Goal: Information Seeking & Learning: Compare options

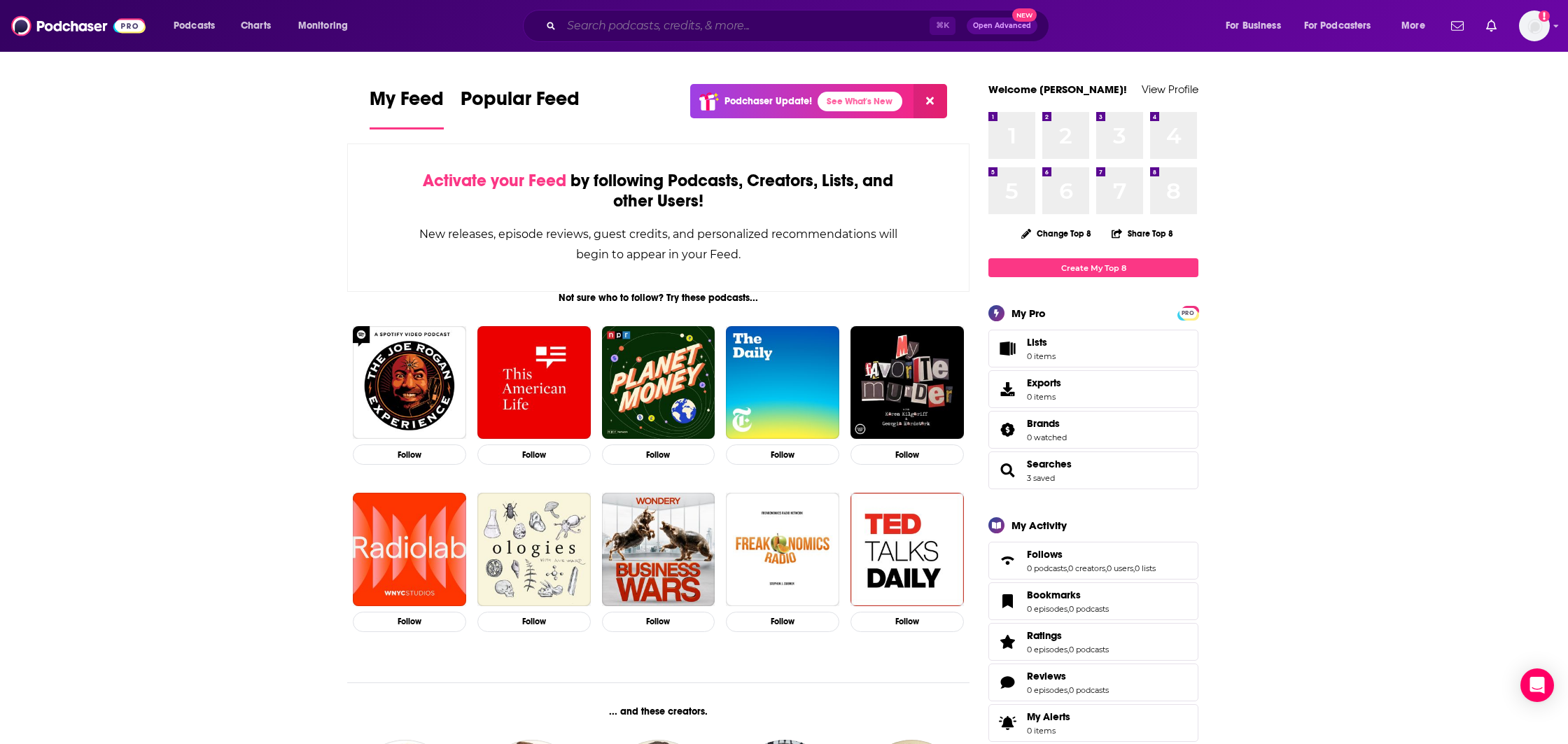
click at [650, 32] on input "Search podcasts, credits, & more..." at bounding box center [745, 25] width 368 height 23
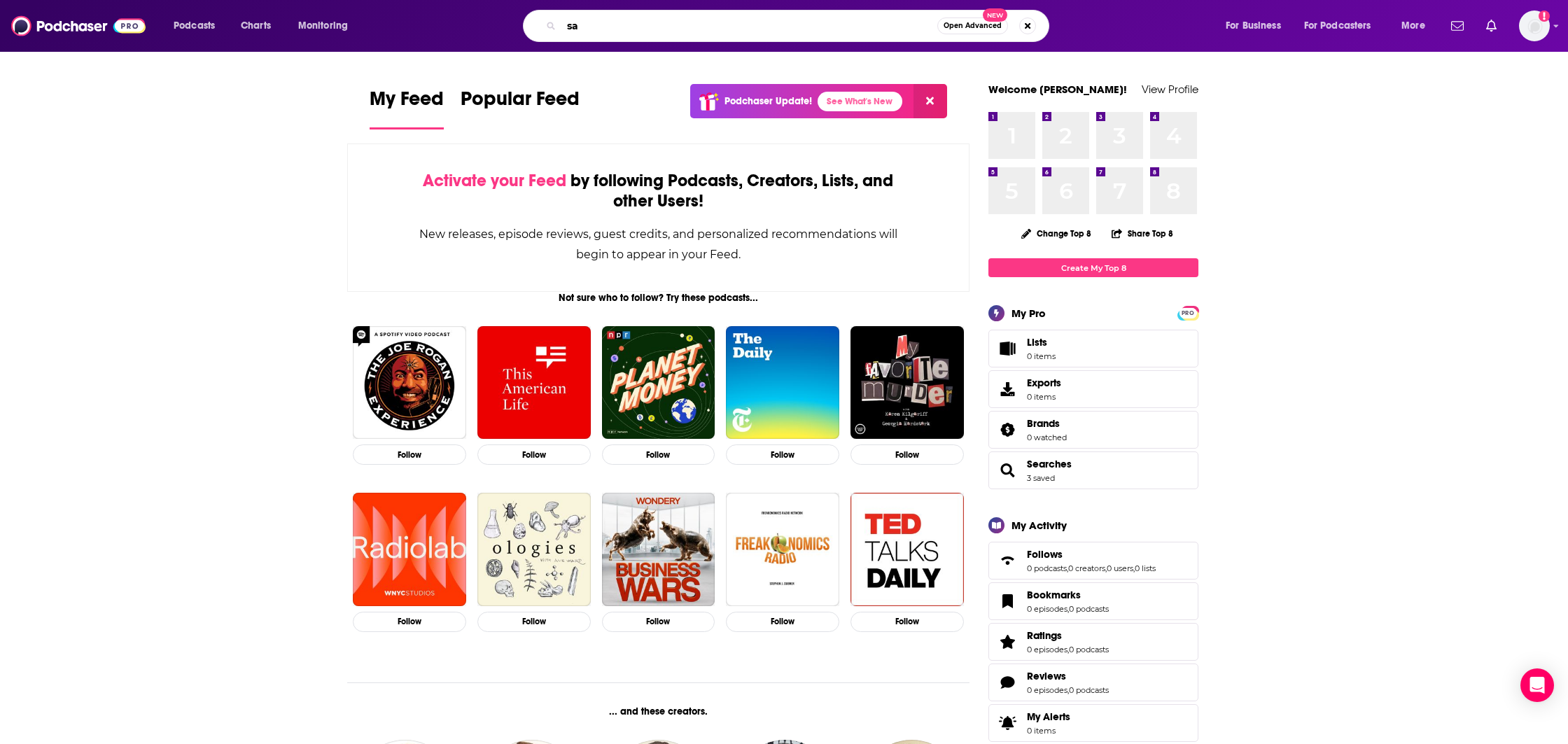
type input "s"
type input "data skeptic"
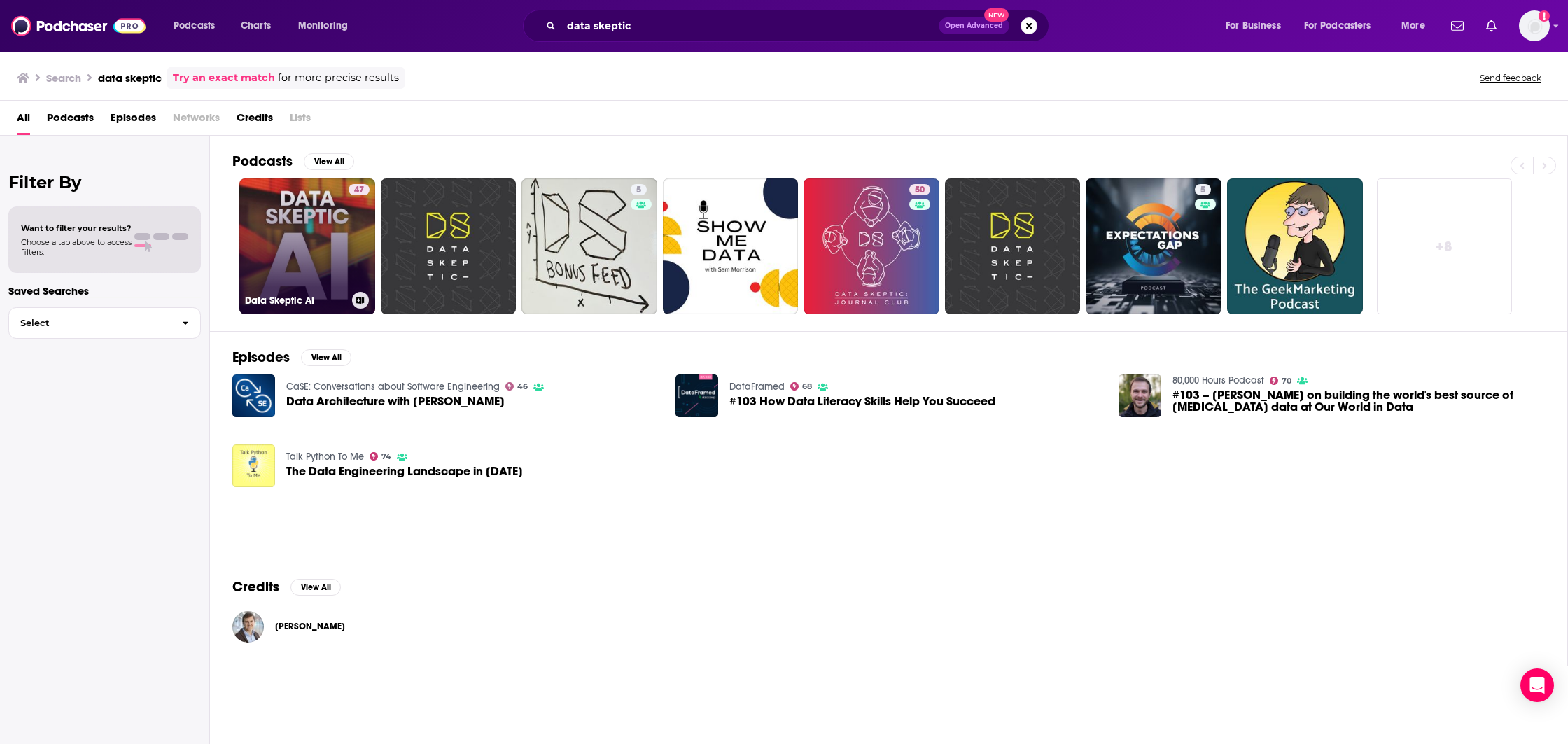
click at [275, 244] on link "47 Data Skeptic AI" at bounding box center [308, 246] width 136 height 136
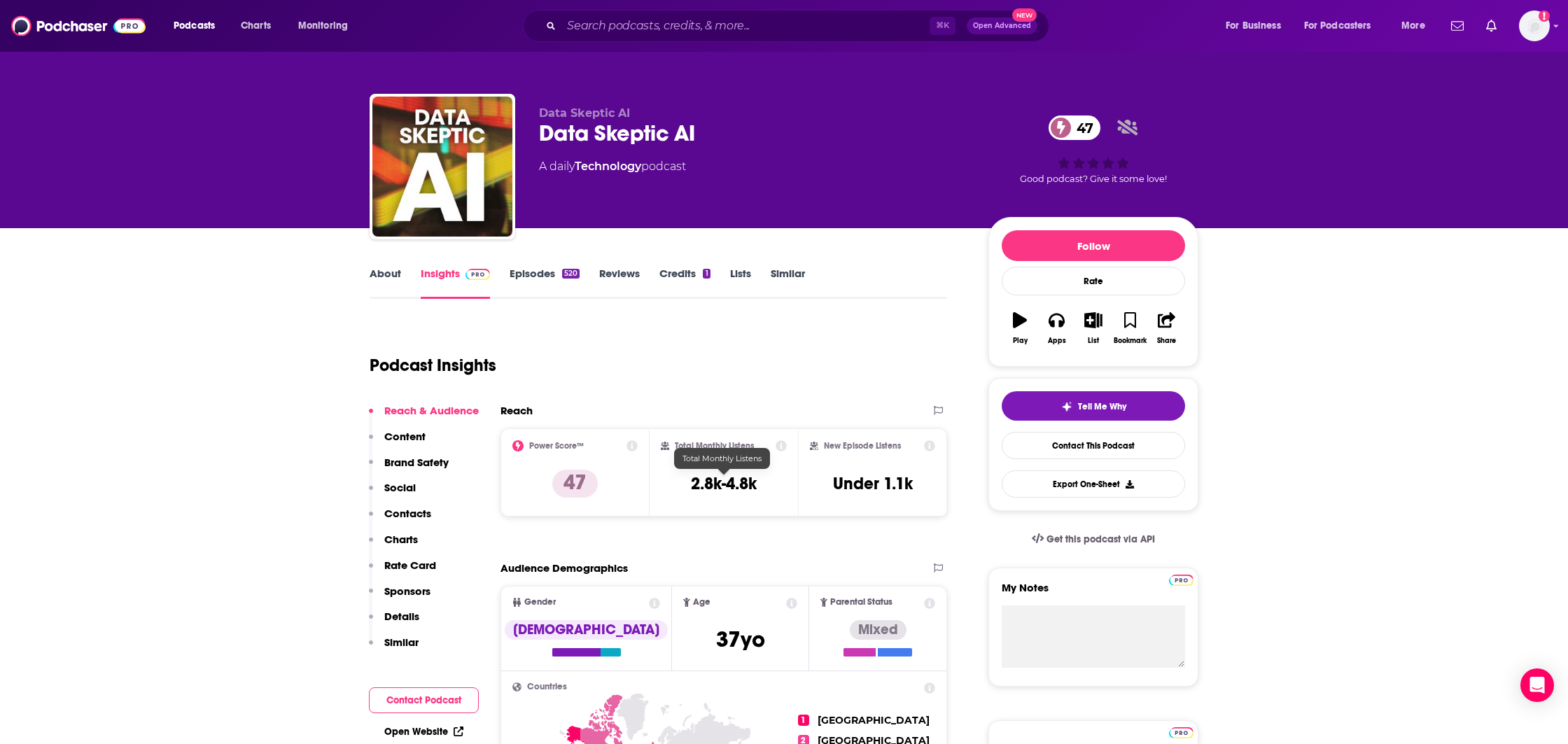
click at [739, 476] on h3 "2.8k-4.8k" at bounding box center [723, 483] width 66 height 21
copy div "2.8k-4.8k"
click at [650, 30] on input "Search podcasts, credits, & more..." at bounding box center [745, 25] width 368 height 23
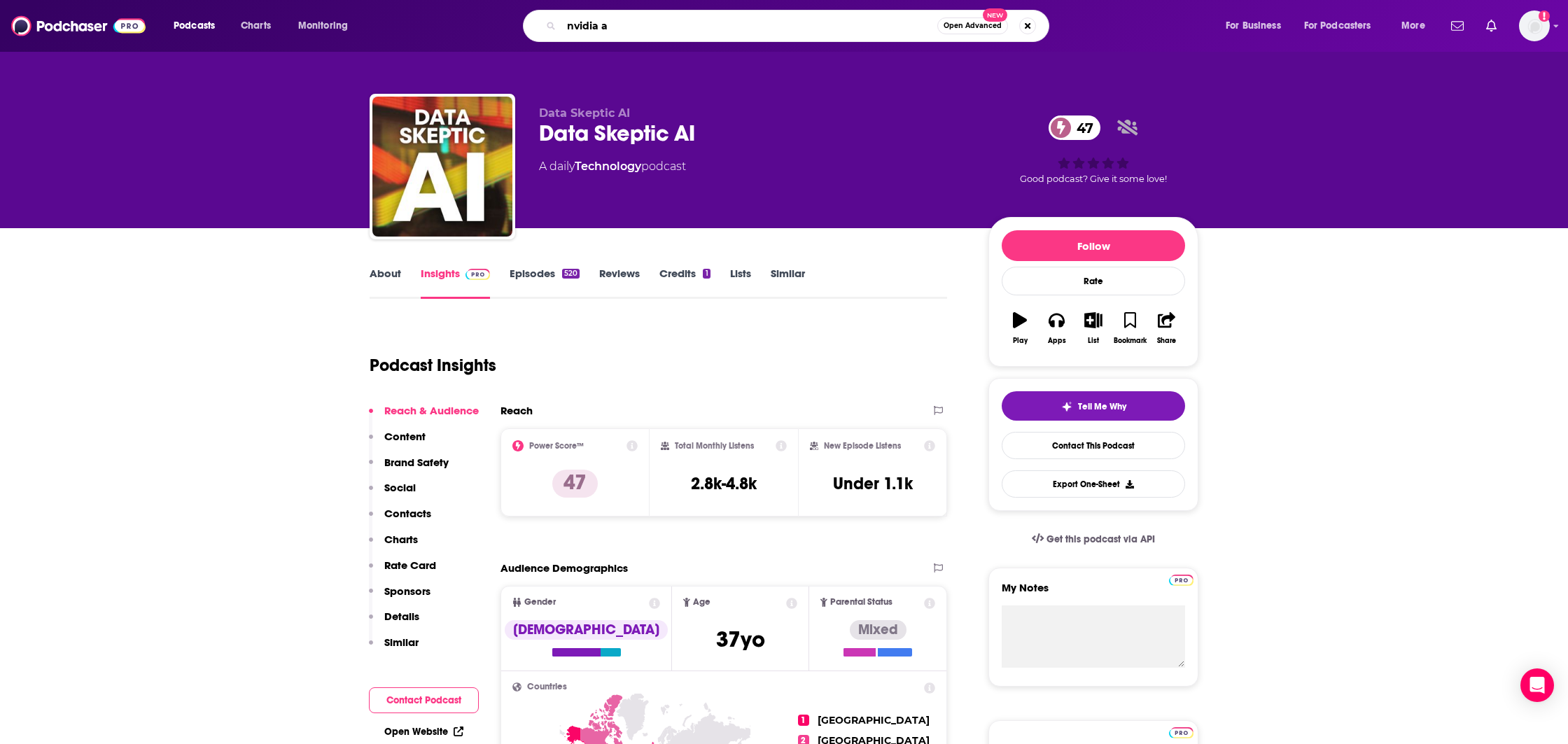
type input "nvidia ai"
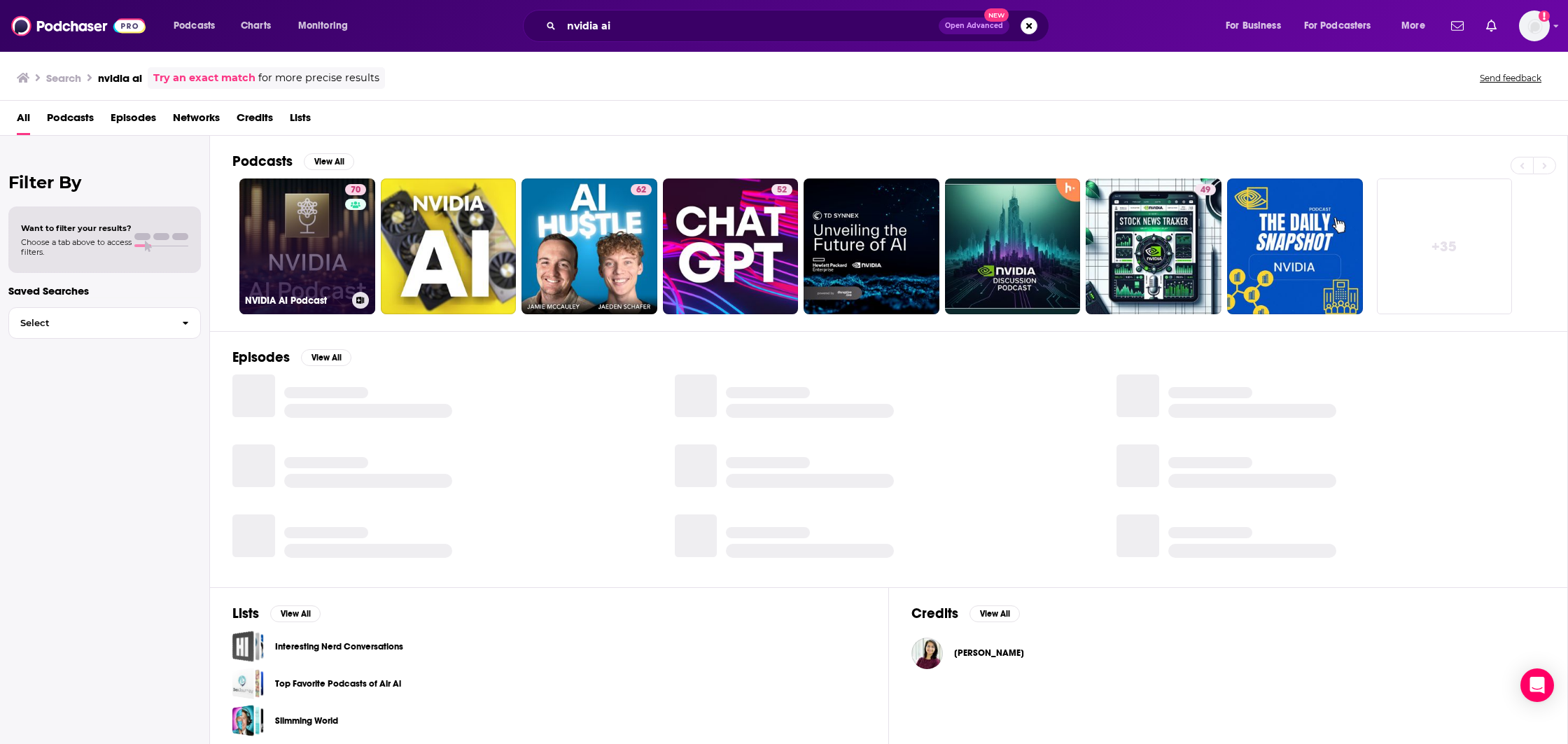
click at [350, 226] on div "70" at bounding box center [357, 238] width 24 height 108
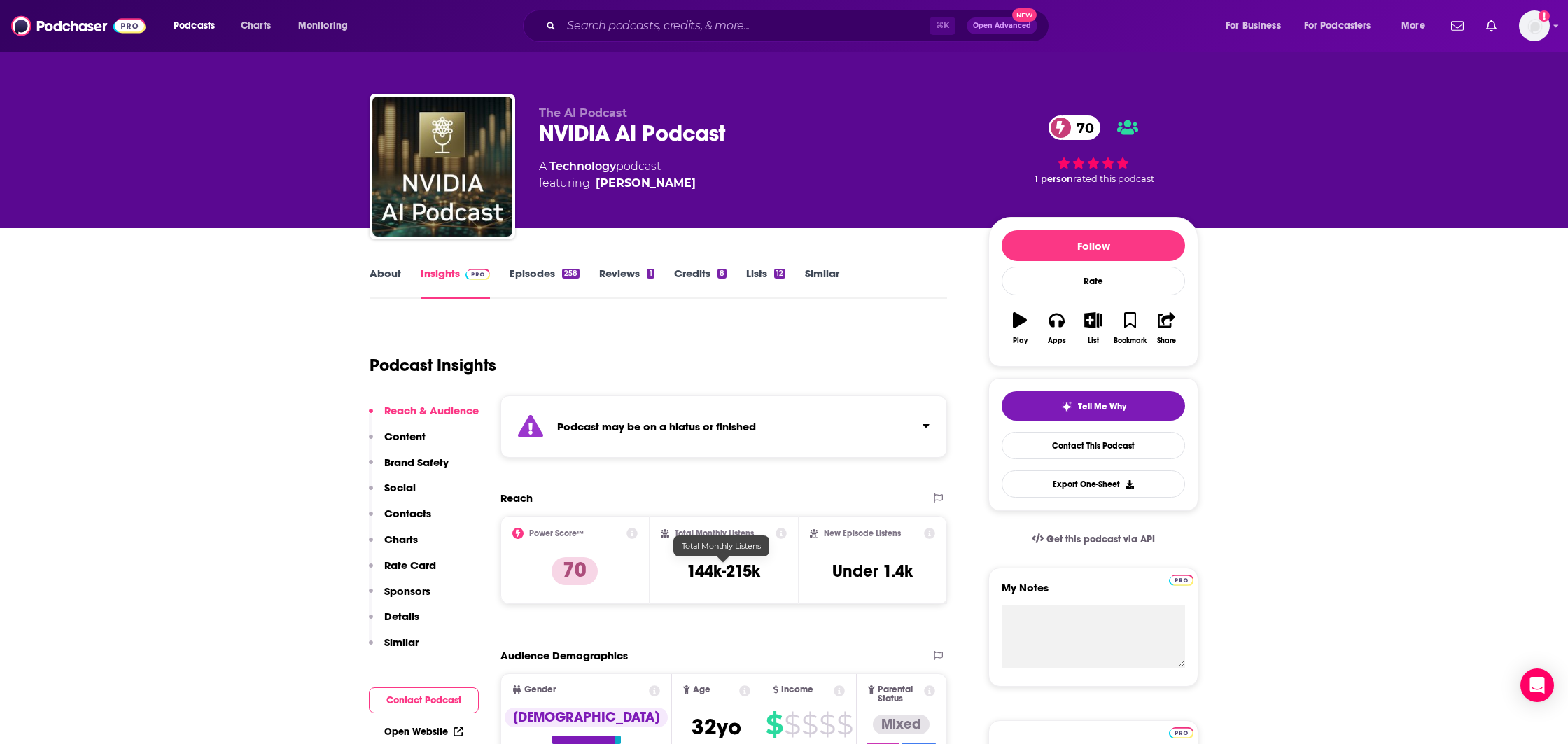
click at [715, 578] on h3 "144k-215k" at bounding box center [723, 571] width 73 height 21
copy div "144k-215k"
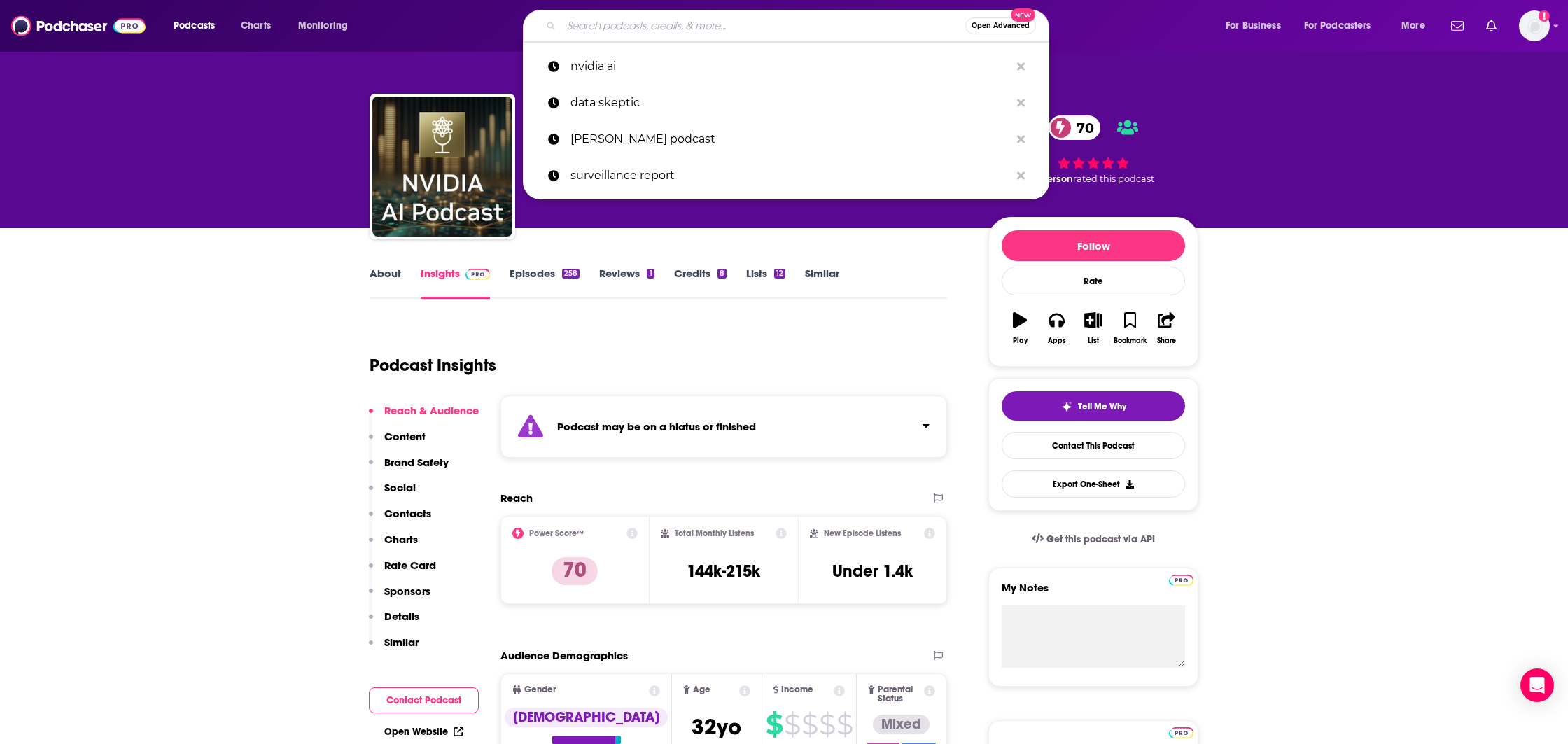
click at [580, 21] on input "Search podcasts, credits, & more..." at bounding box center [763, 25] width 404 height 23
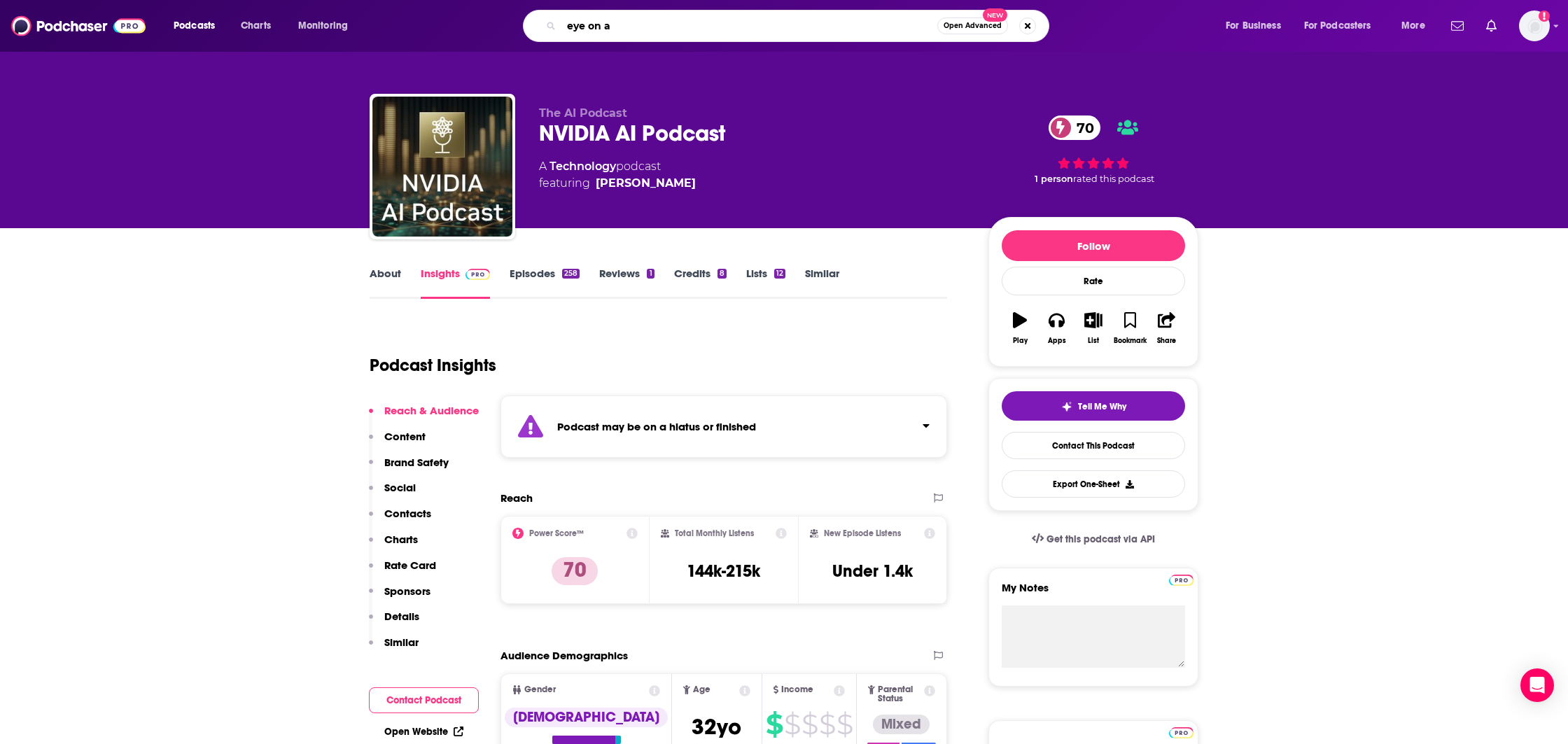
type input "eye on ai"
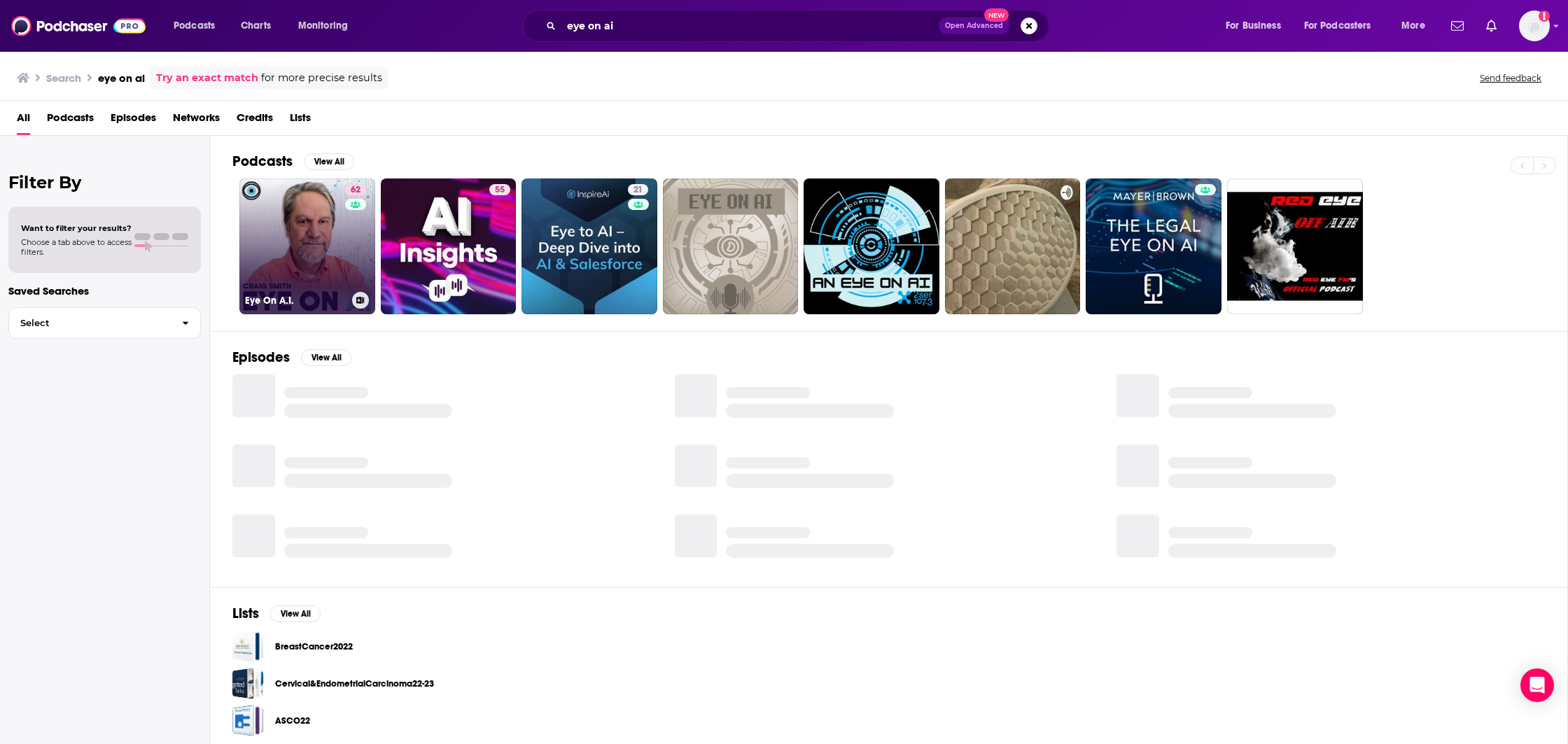
click at [290, 220] on link "62 Eye On A.I." at bounding box center [308, 246] width 136 height 136
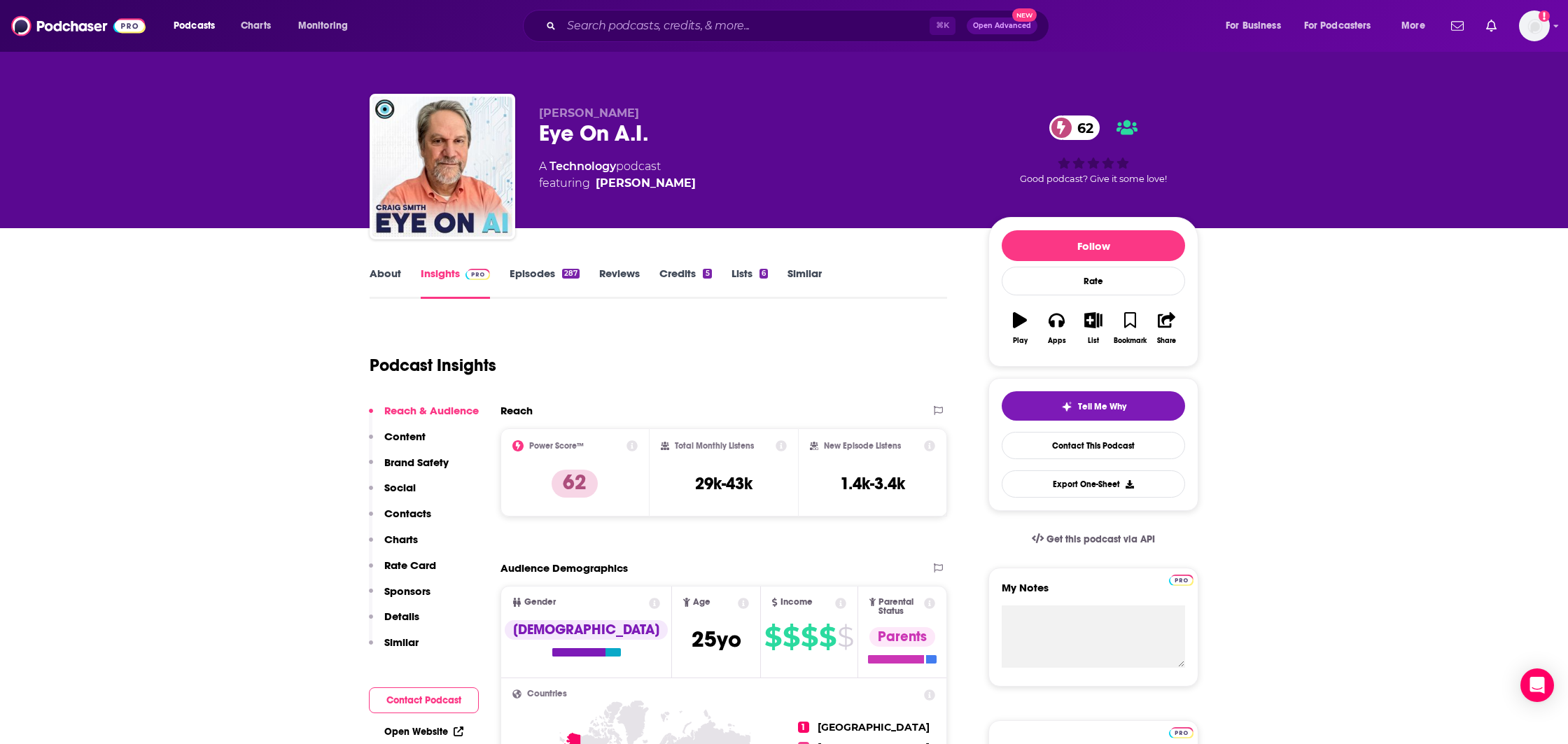
click at [692, 484] on div "Total Monthly Listens 29k-43k" at bounding box center [723, 472] width 127 height 65
copy div "29k-43k"
click at [777, 20] on input "Search podcasts, credits, & more..." at bounding box center [745, 25] width 368 height 23
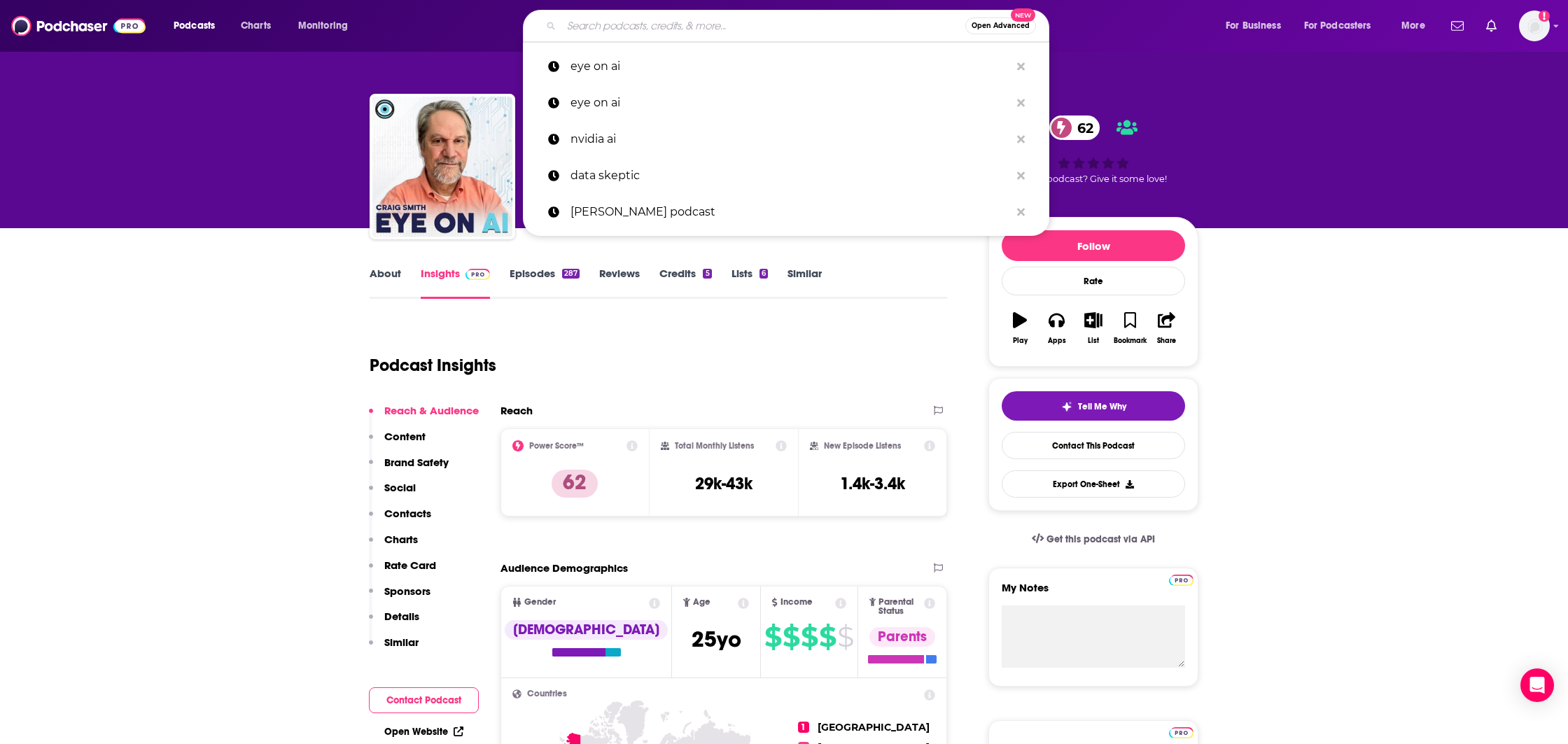
paste input "AI [DATE] Podcast"
type input "AI [DATE] Podcast"
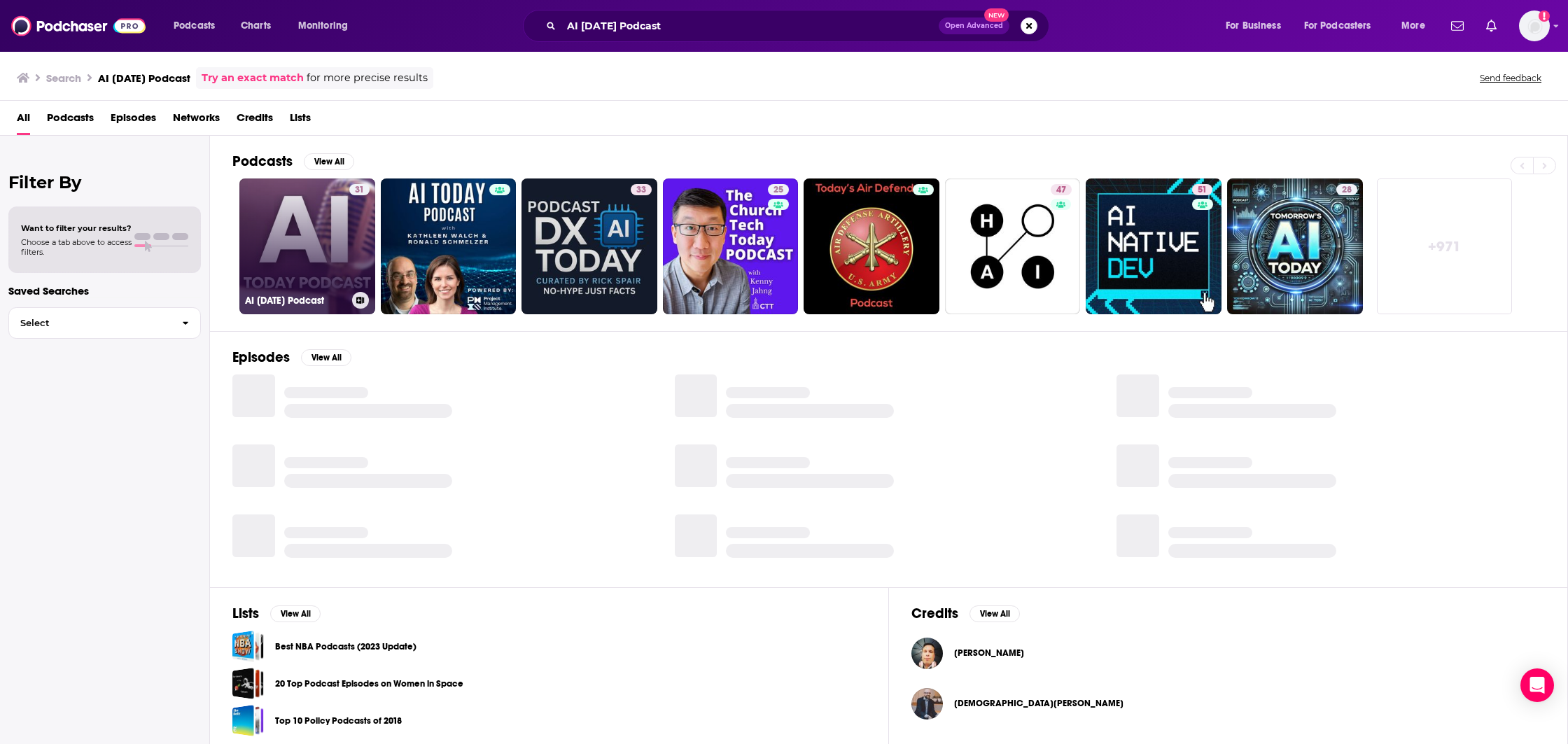
click at [277, 237] on link "31 AI [DATE] Podcast" at bounding box center [308, 246] width 136 height 136
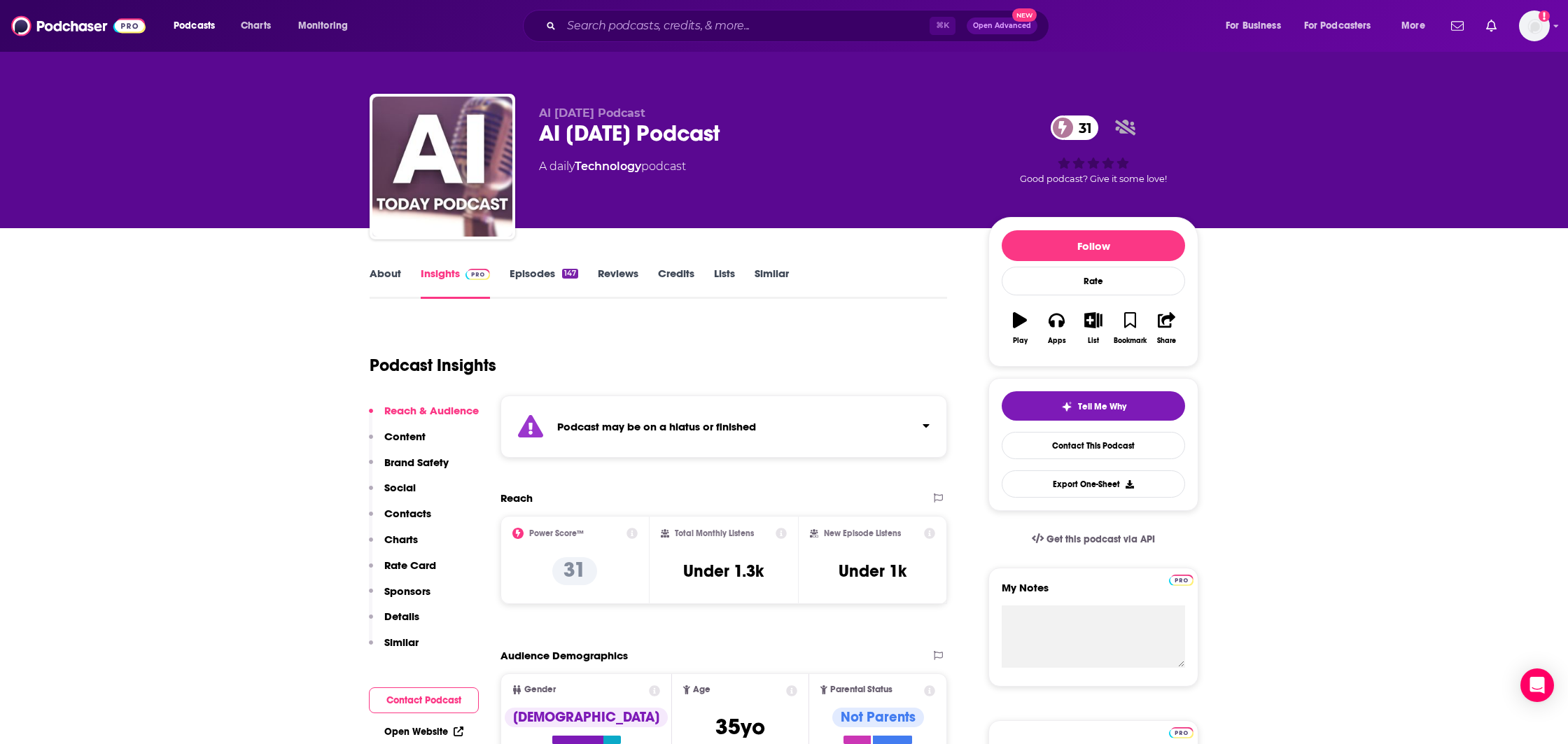
scroll to position [2, 0]
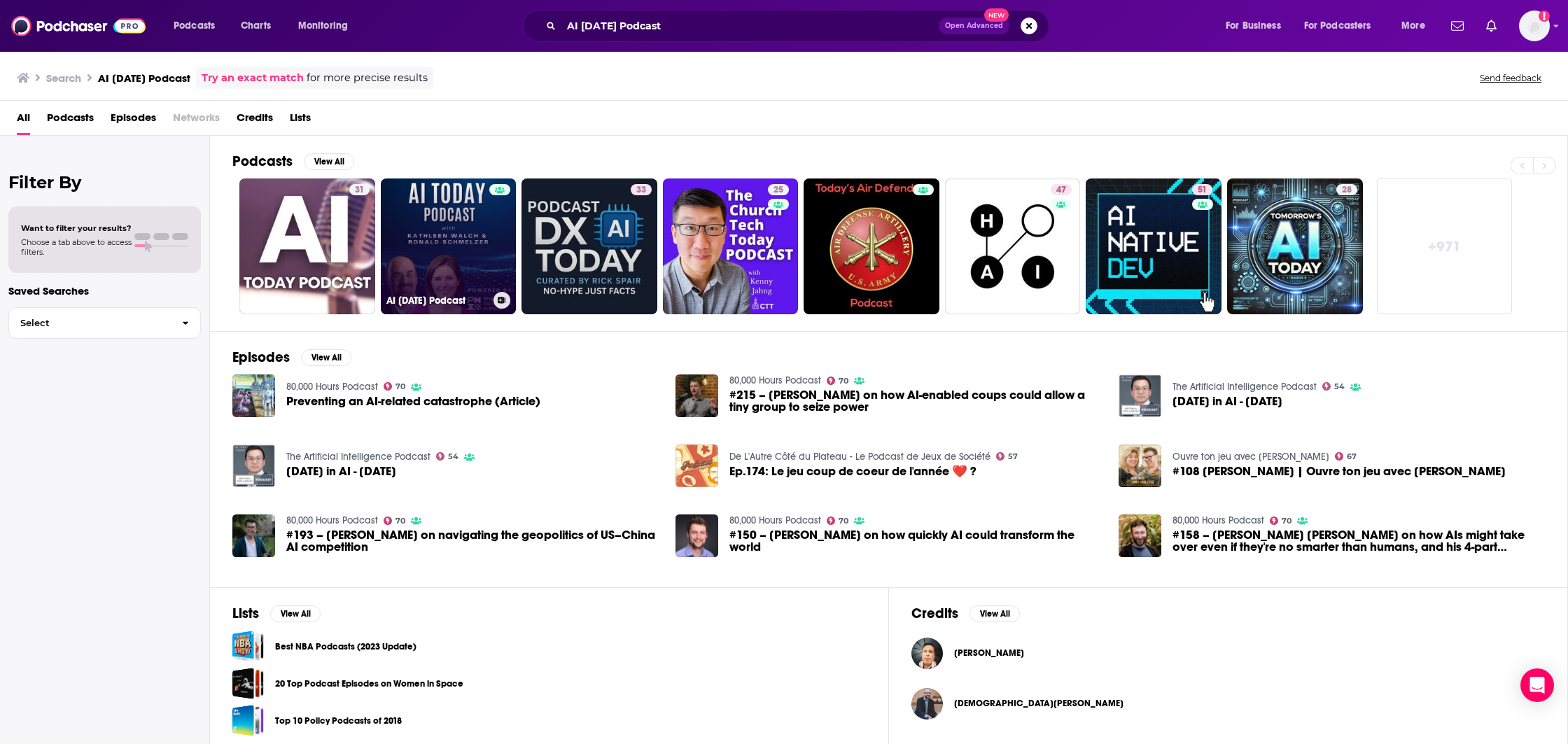
click at [411, 224] on link "AI [DATE] Podcast" at bounding box center [449, 246] width 136 height 136
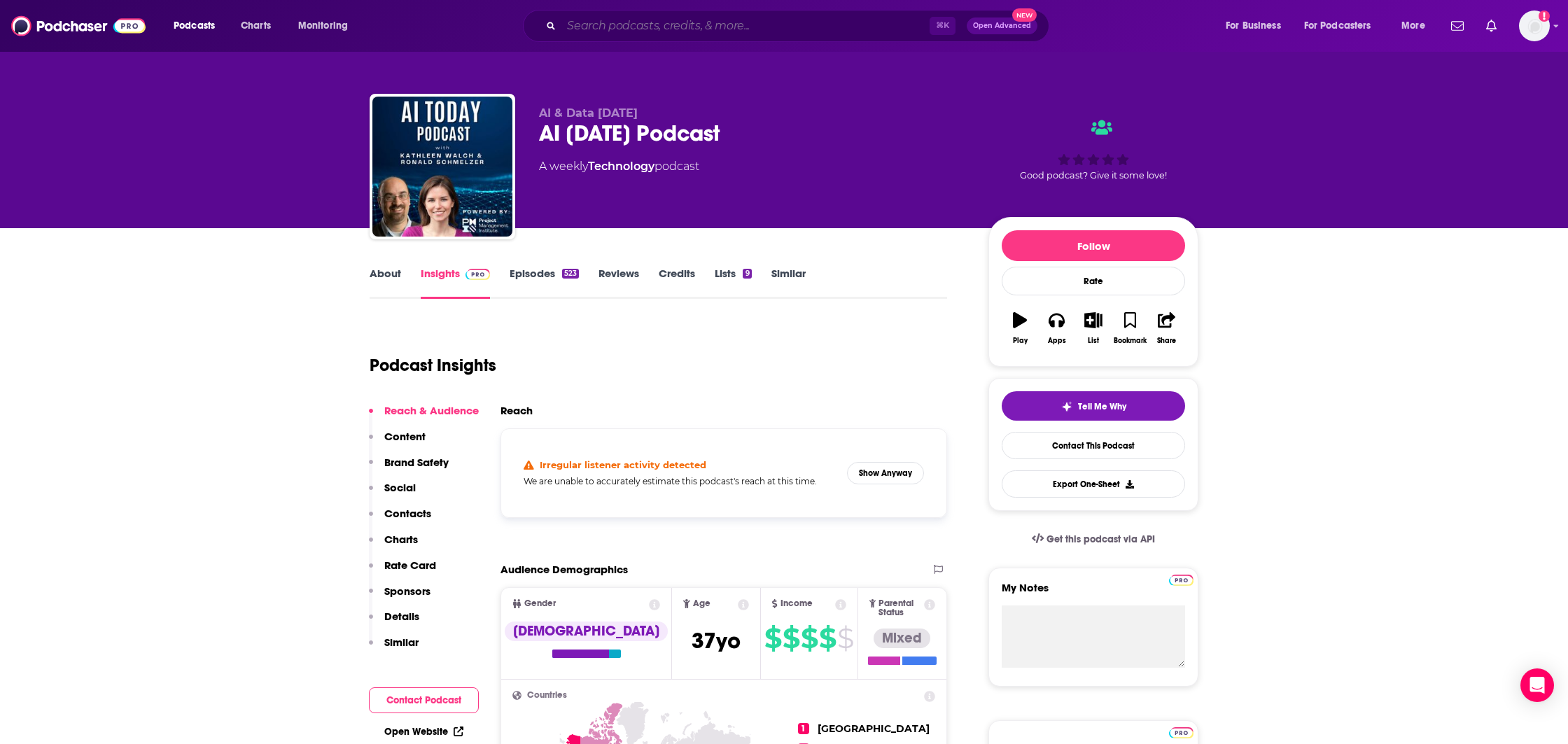
click at [593, 24] on input "Search podcasts, credits, & more..." at bounding box center [745, 25] width 368 height 23
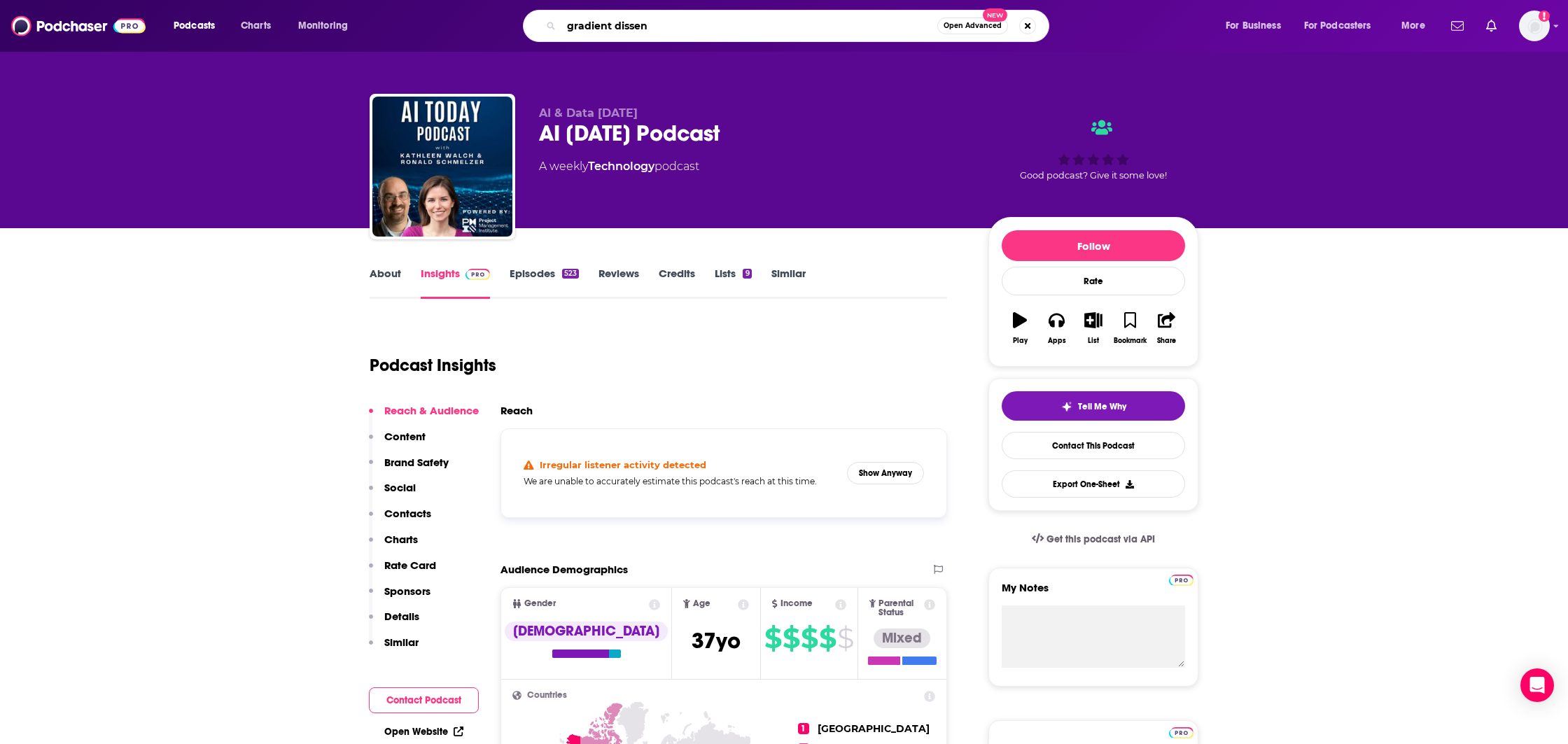
type input "gradient dissent"
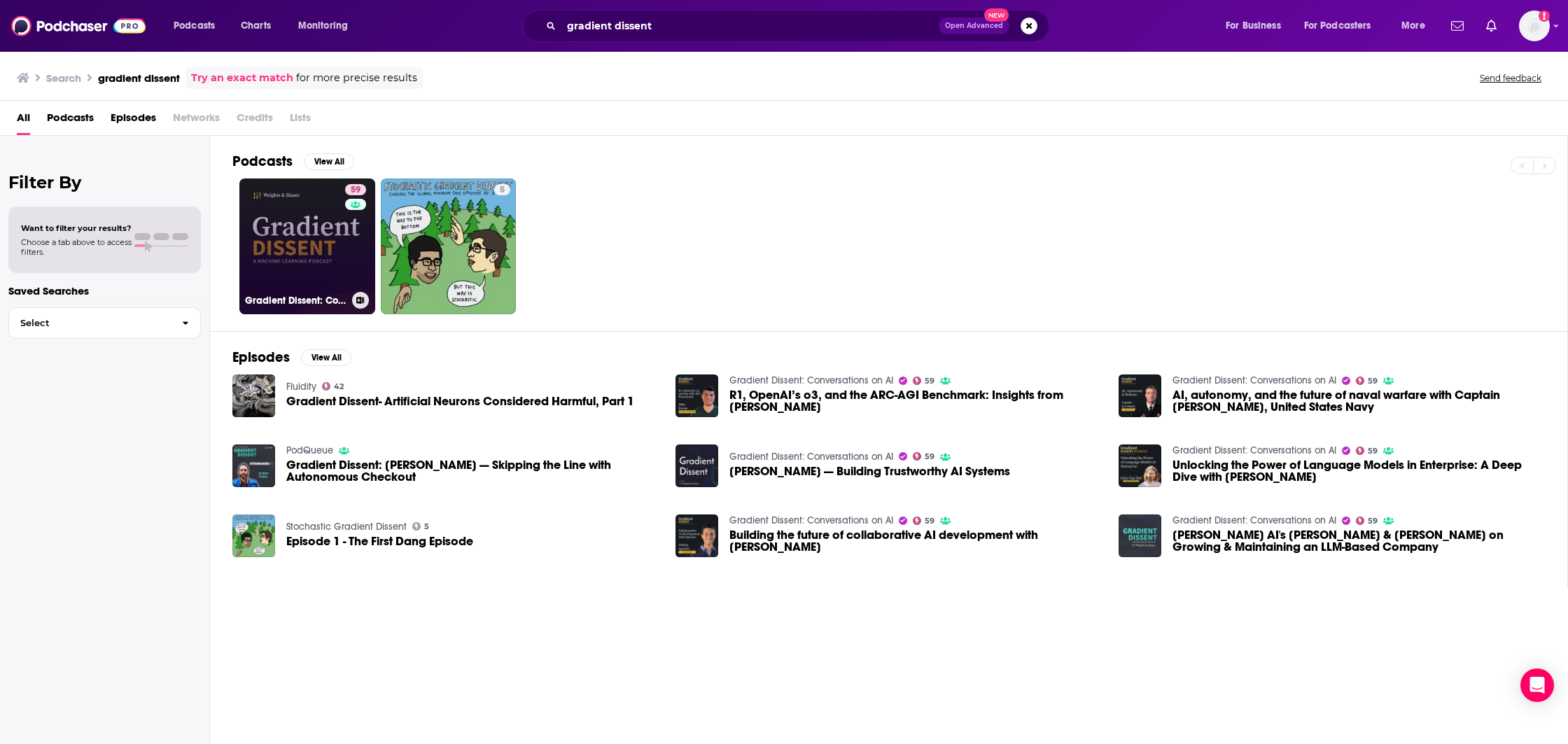
click at [278, 258] on link "59 Gradient Dissent: Conversations on AI" at bounding box center [308, 246] width 136 height 136
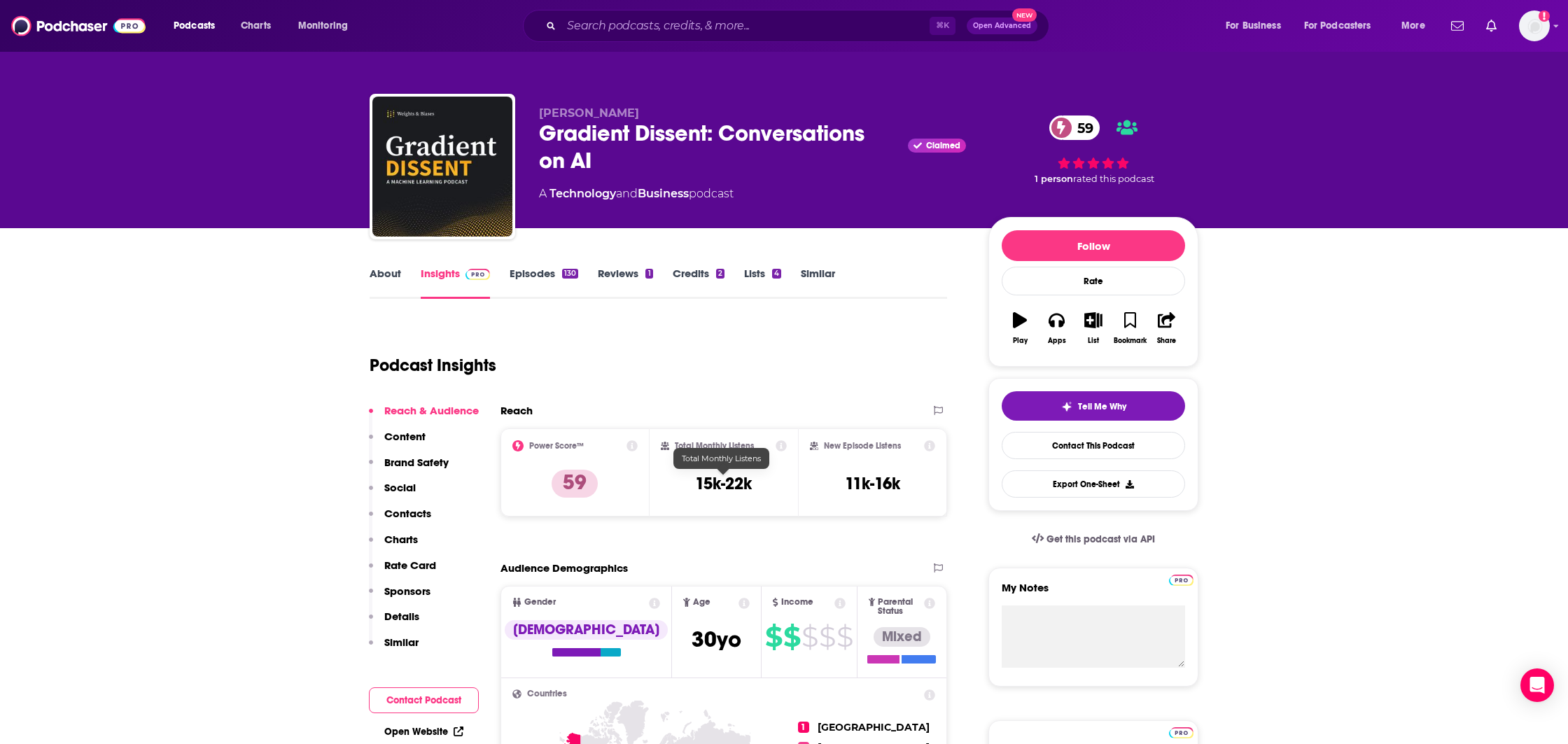
click at [718, 488] on h3 "15k-22k" at bounding box center [723, 483] width 56 height 21
copy div "15k-22k"
click at [620, 10] on div "⌘ K Open Advanced New" at bounding box center [786, 26] width 526 height 32
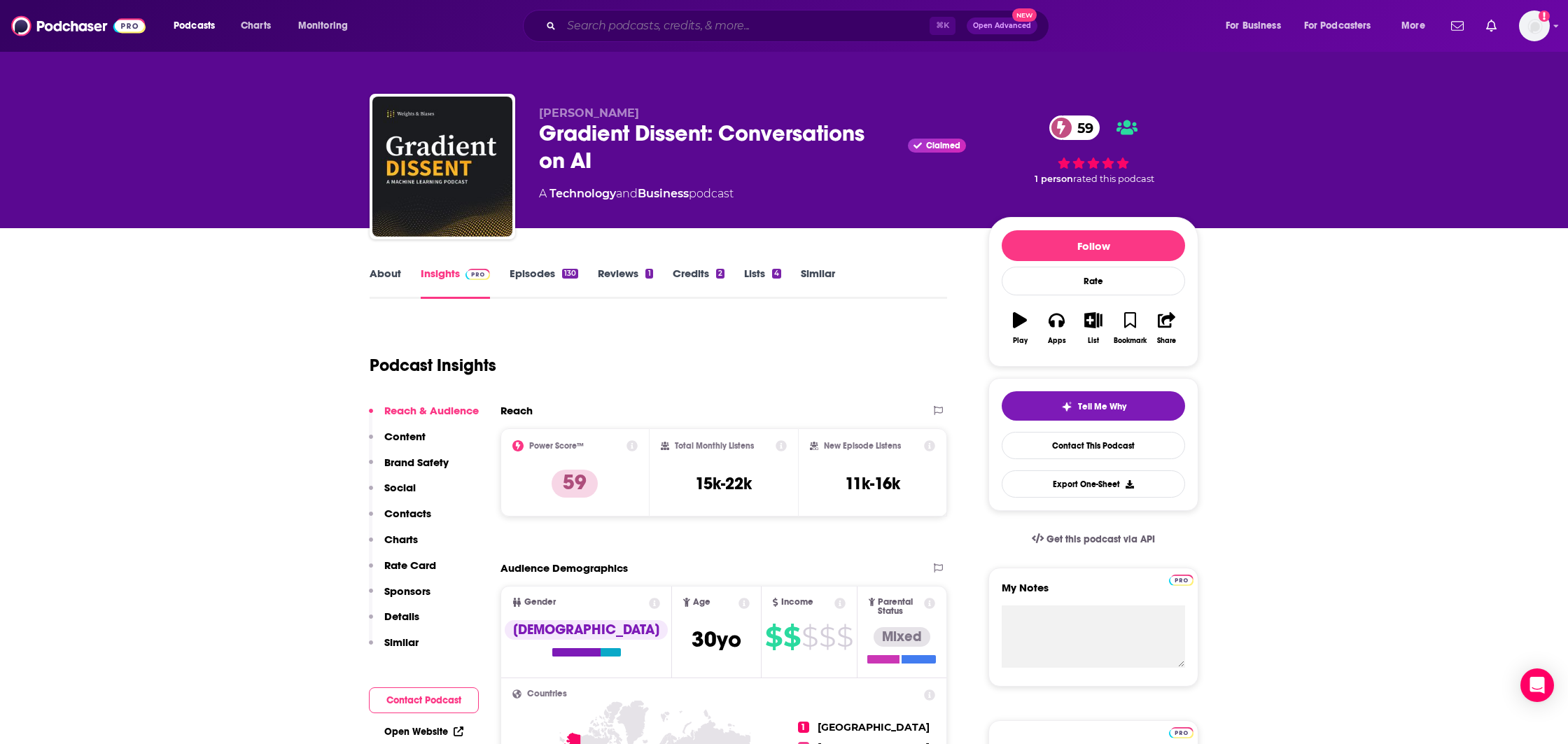
click at [624, 34] on input "Search podcasts, credits, & more..." at bounding box center [745, 25] width 368 height 23
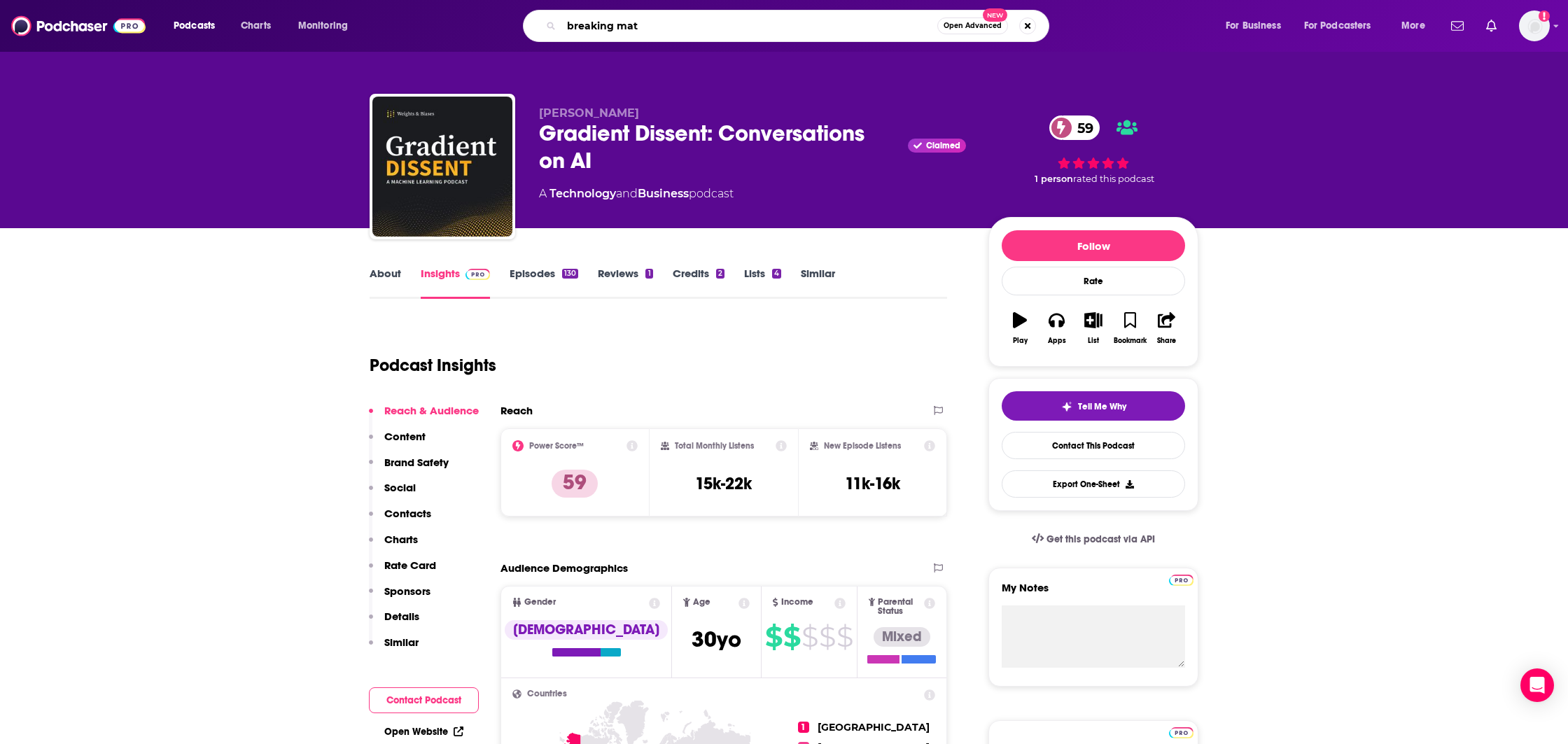
type input "breaking math"
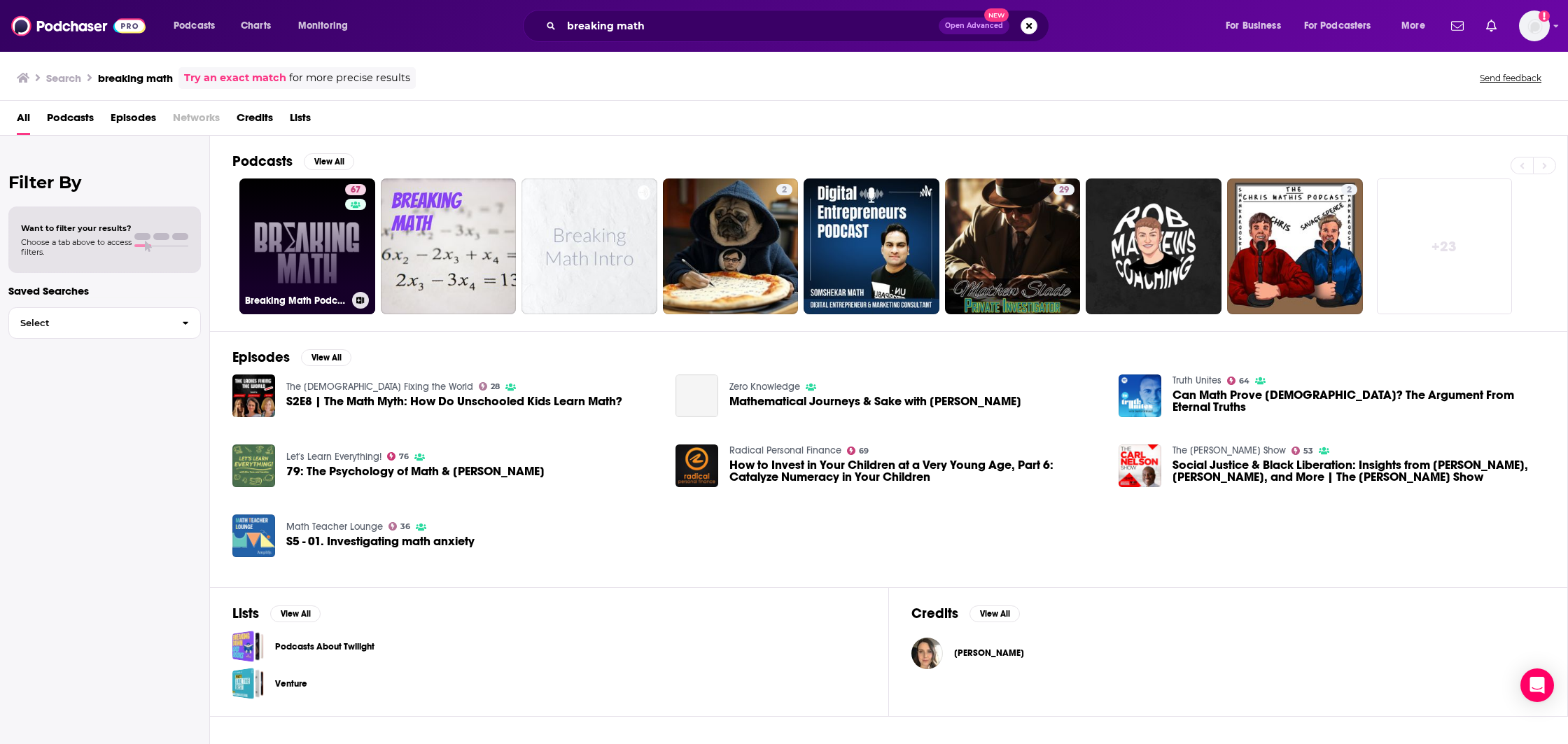
click at [349, 271] on div "67" at bounding box center [357, 238] width 24 height 108
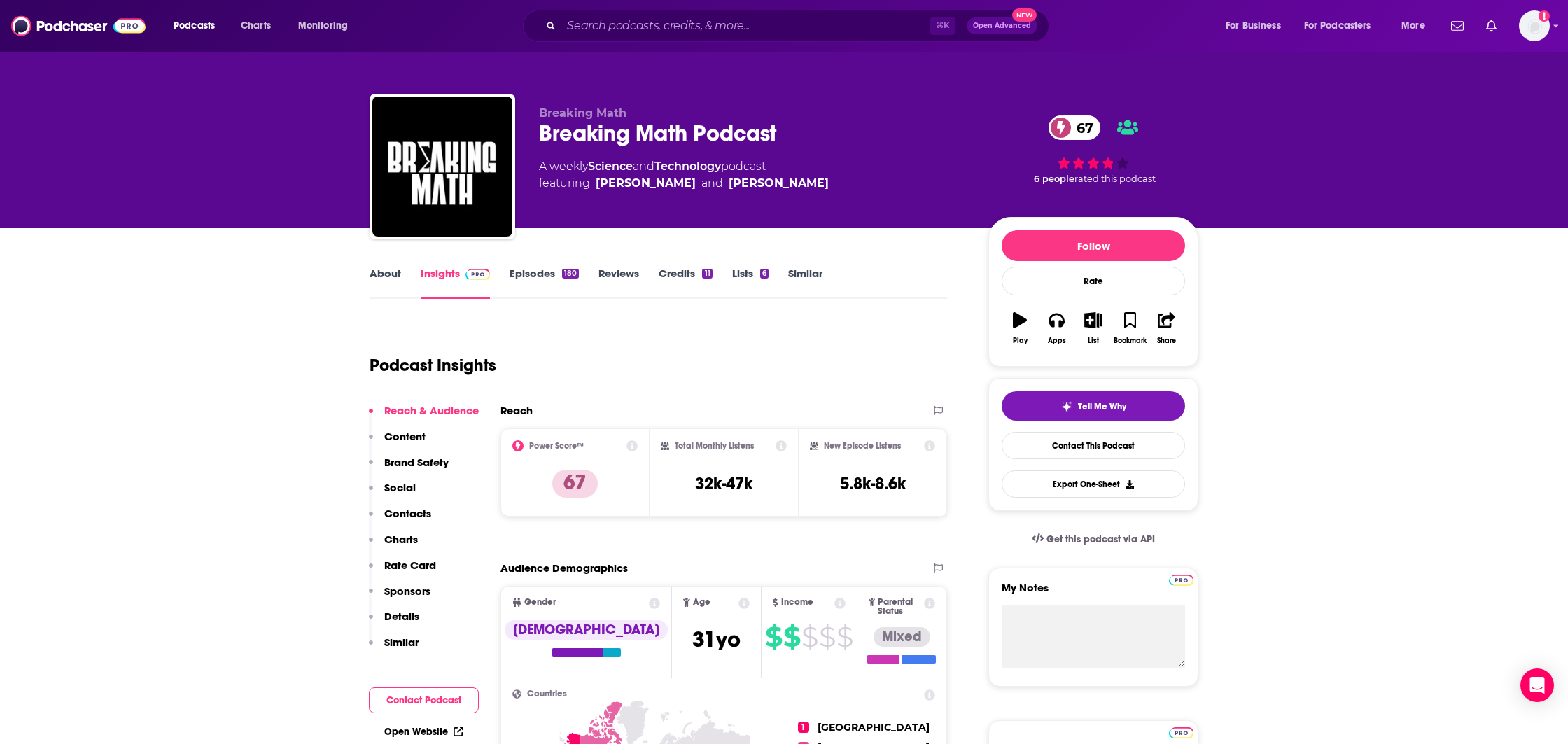
click at [718, 487] on h3 "32k-47k" at bounding box center [723, 483] width 57 height 21
click at [645, 39] on div "⌘ K Open Advanced New" at bounding box center [786, 26] width 526 height 32
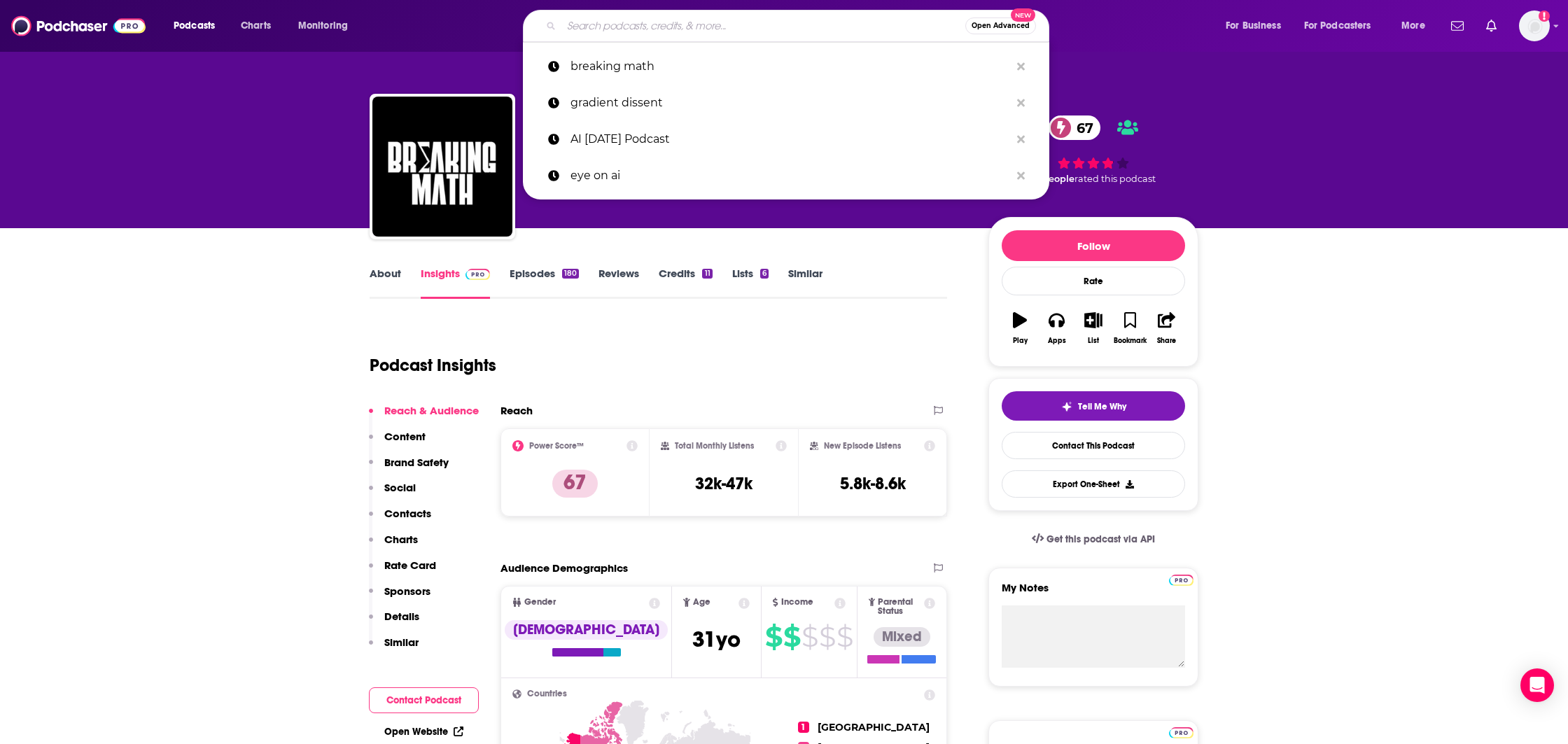
click at [647, 25] on input "Search podcasts, credits, & more..." at bounding box center [763, 25] width 404 height 23
paste input "Super Data Science: ML & AI Podcast with [PERSON_NAME]"
type input "Super Data Science: ML & AI Podcast with [PERSON_NAME]"
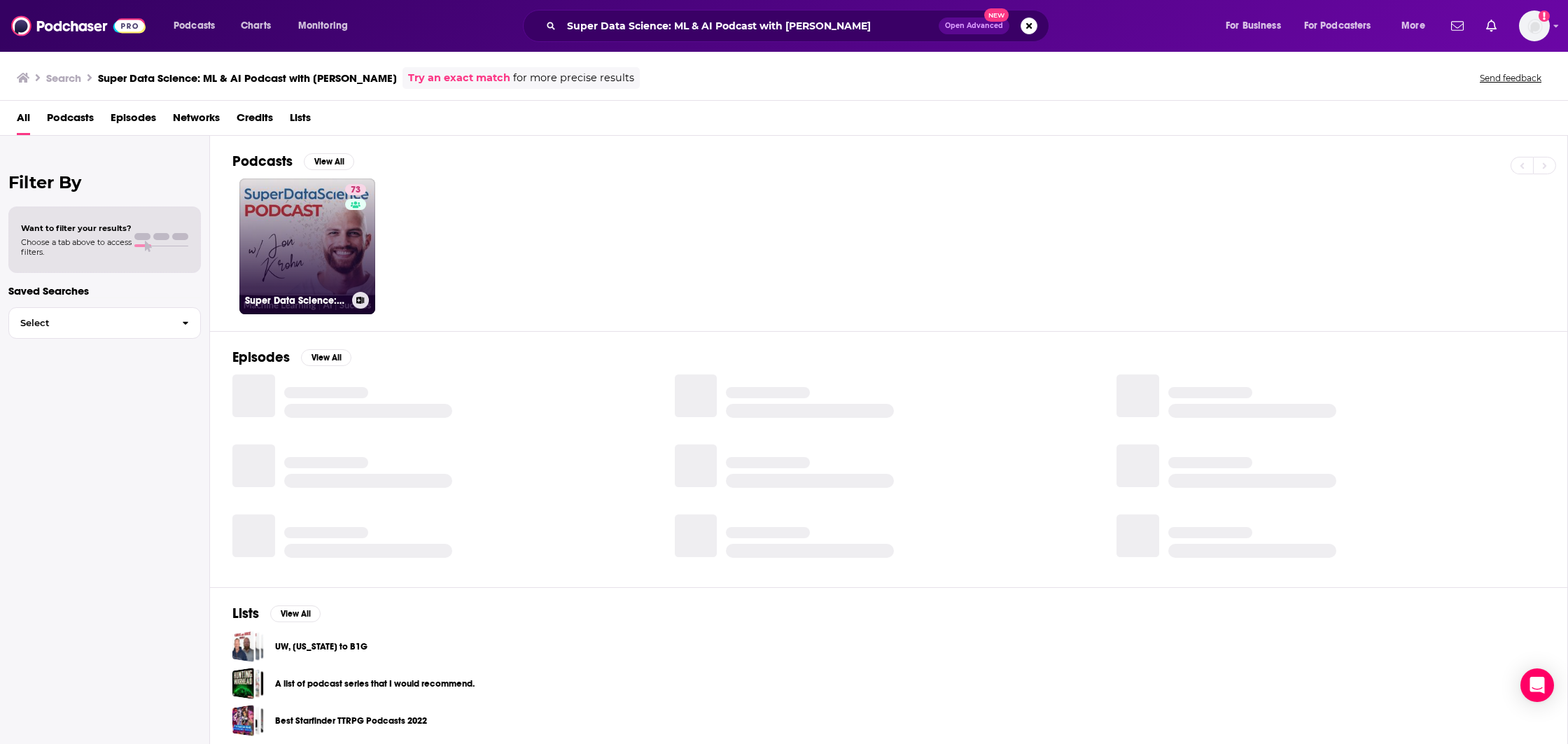
click at [303, 271] on link "73 Super Data Science: ML & AI Podcast with [PERSON_NAME]" at bounding box center [308, 246] width 136 height 136
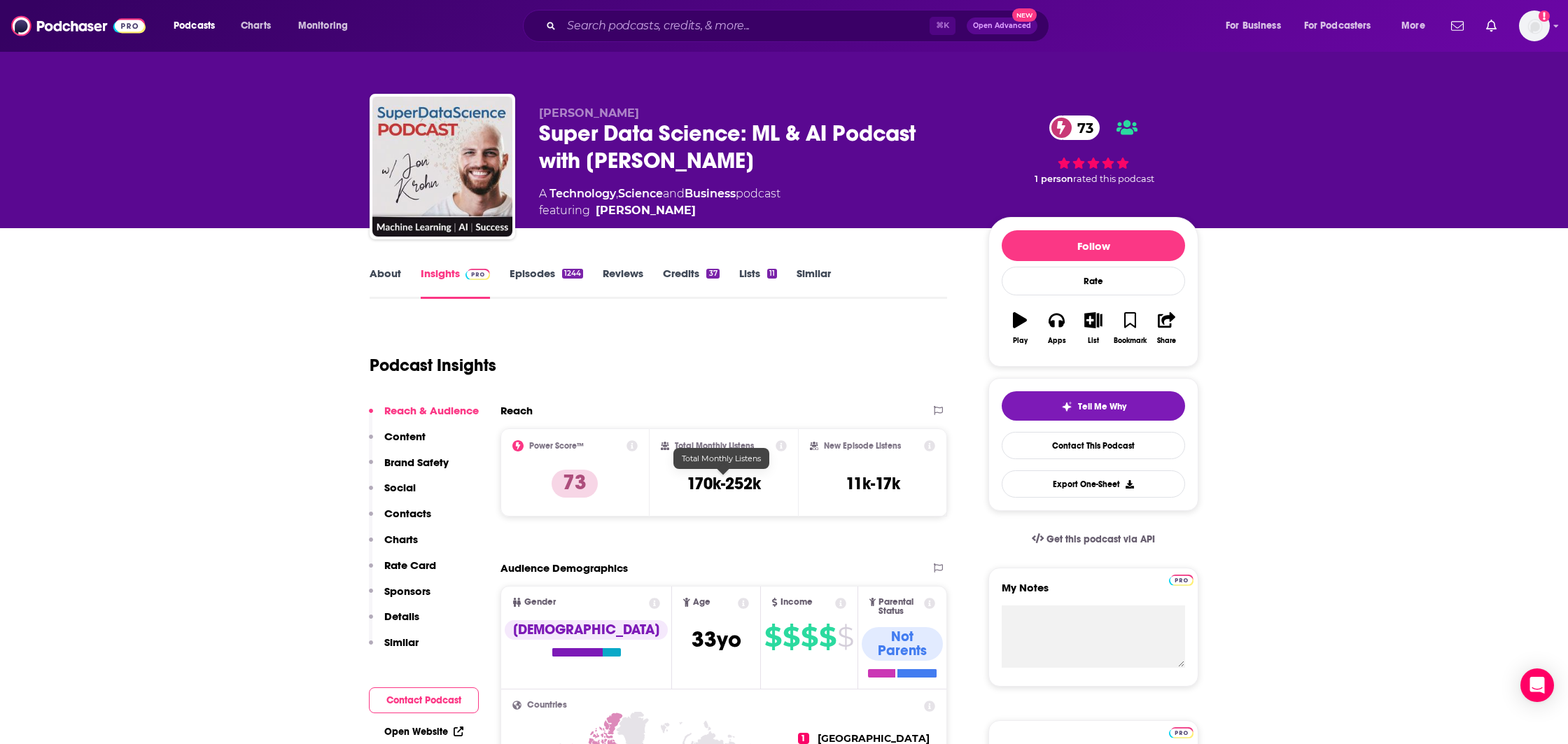
click at [750, 491] on h3 "170k-252k" at bounding box center [723, 483] width 74 height 21
copy div "170k-252k"
